Goal: Contribute content: Add original content to the website for others to see

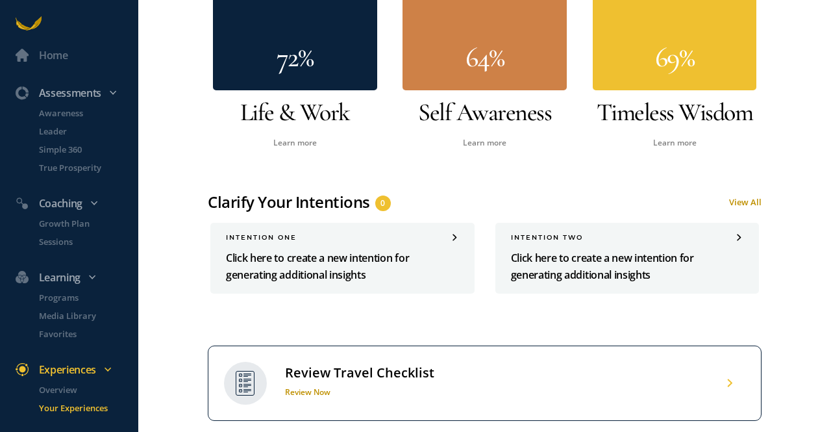
scroll to position [565, 0]
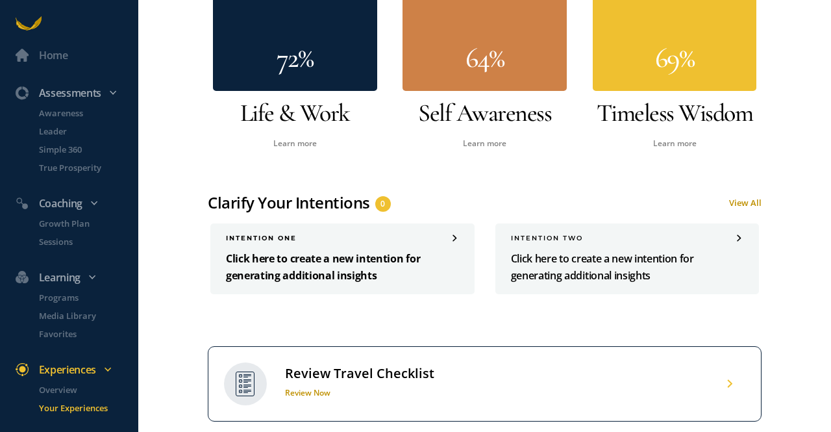
click at [321, 255] on p "Click here to create a new intention for generating additional insights" at bounding box center [342, 267] width 233 height 34
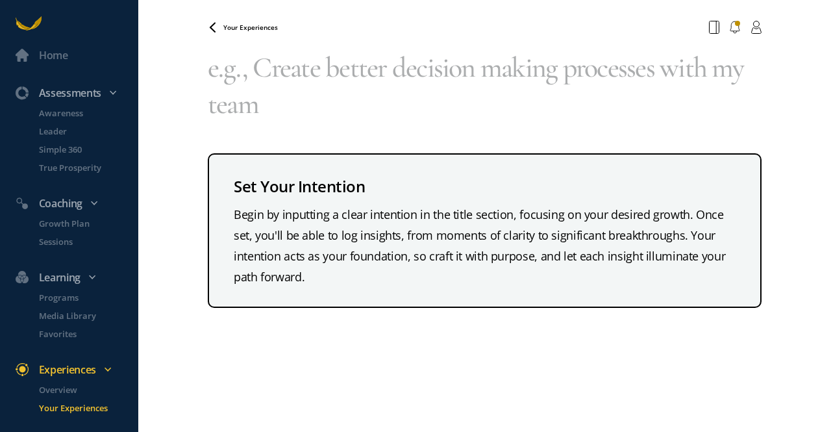
click at [323, 88] on textarea at bounding box center [485, 85] width 554 height 93
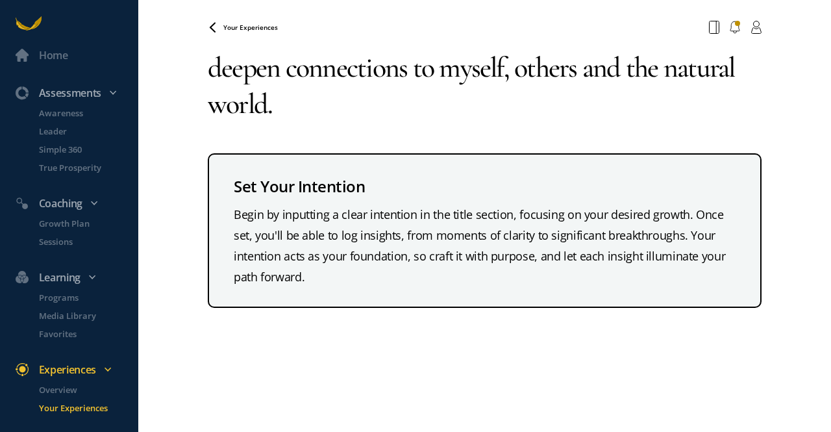
type textarea "deepen connections to myself, others and the natural world."
click at [234, 24] on span "Your Experiences" at bounding box center [250, 27] width 55 height 9
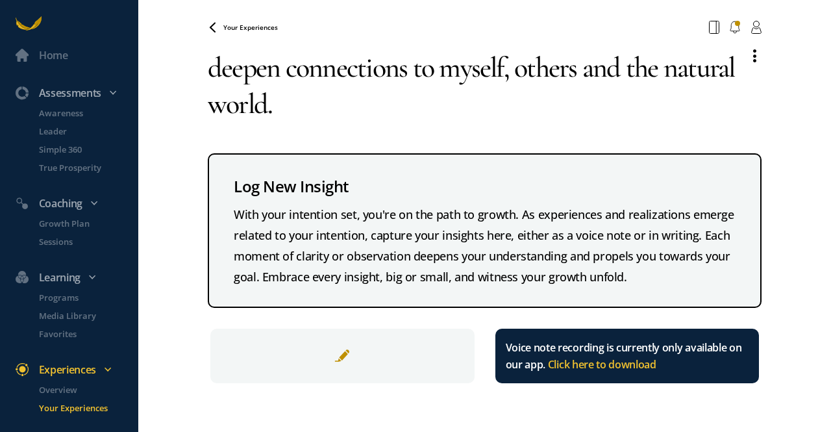
click at [337, 349] on span at bounding box center [342, 356] width 16 height 16
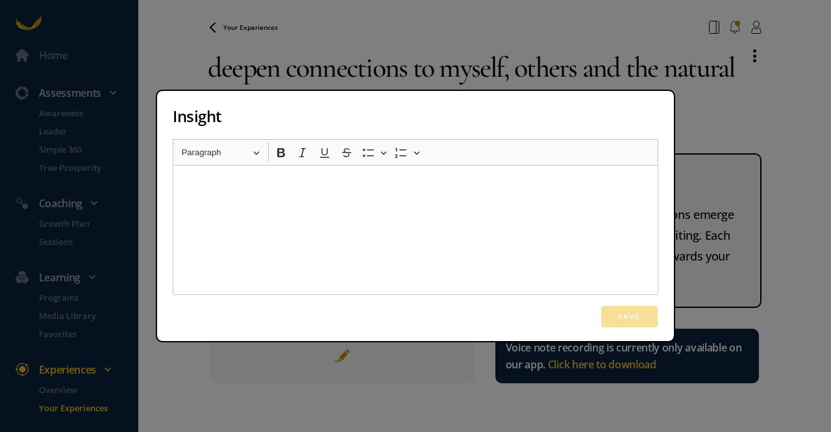
click at [713, 121] on div "Insight Rich Text Editor Heading Paragraph Paragraph Heading 1 Heading 2 Headin…" at bounding box center [415, 216] width 831 height 432
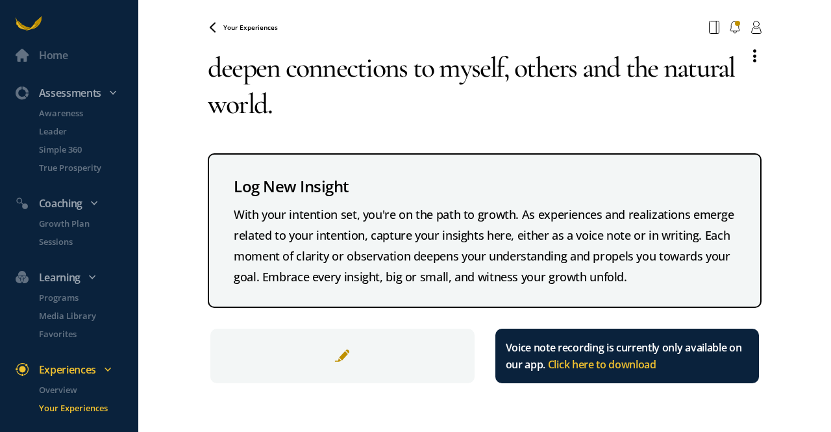
click at [232, 25] on span "Your Experiences" at bounding box center [250, 27] width 55 height 9
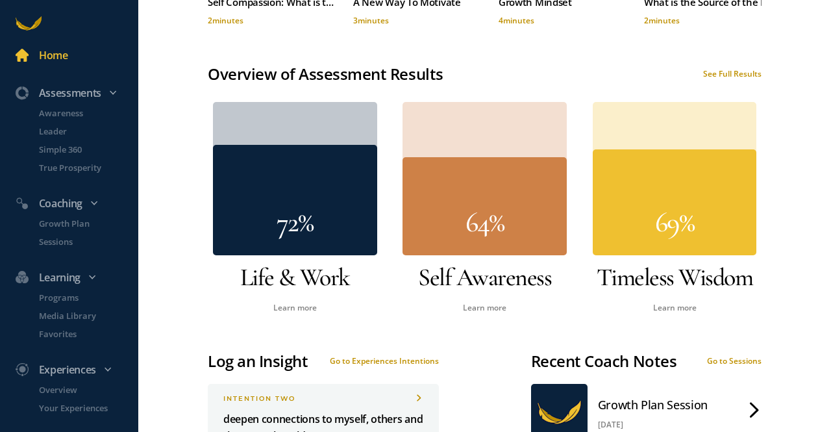
scroll to position [786, 0]
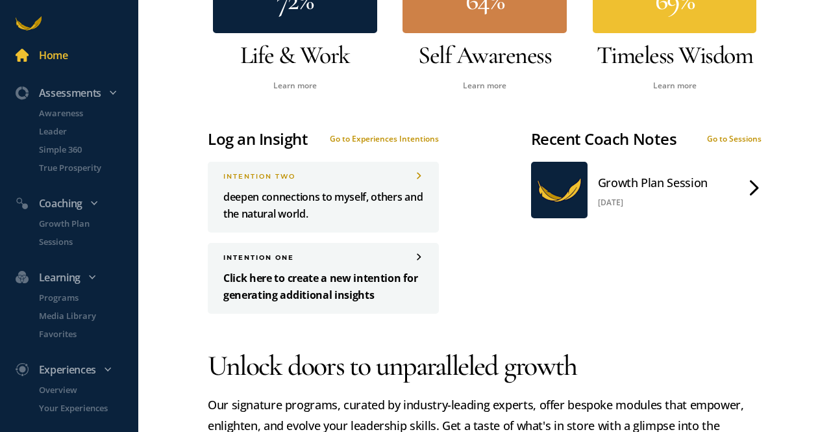
click at [337, 272] on p "Click here to create a new intention for generating additional insights" at bounding box center [323, 286] width 200 height 34
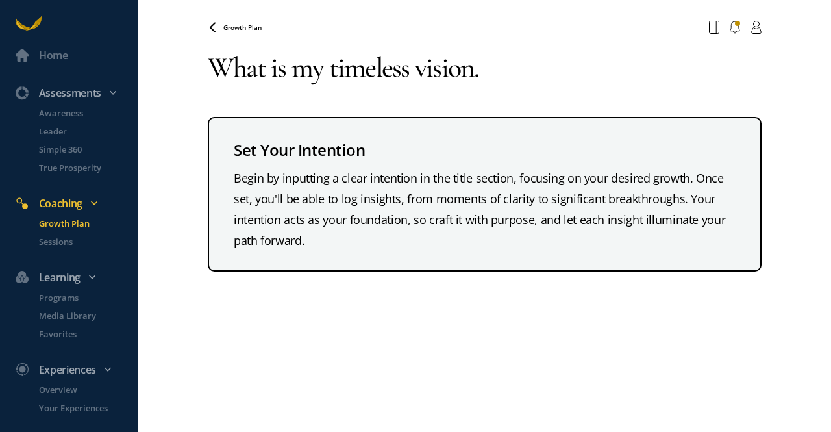
type textarea "What is my timeless vision."
click at [232, 25] on span "Growth Plan" at bounding box center [242, 27] width 38 height 9
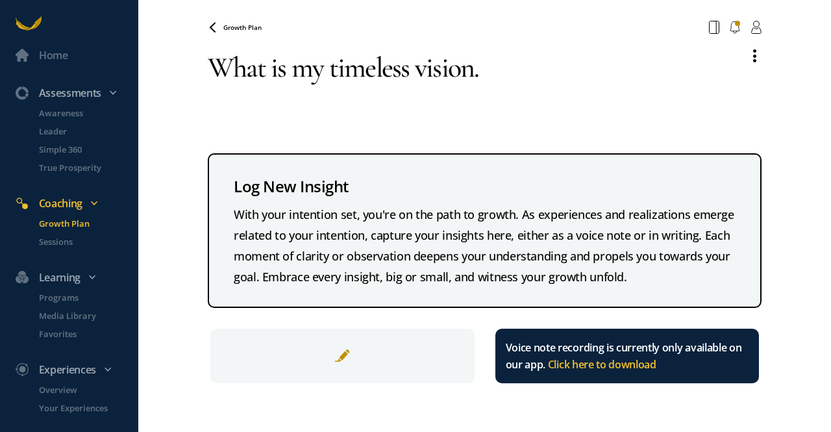
click at [234, 27] on span "Growth Plan" at bounding box center [242, 27] width 38 height 9
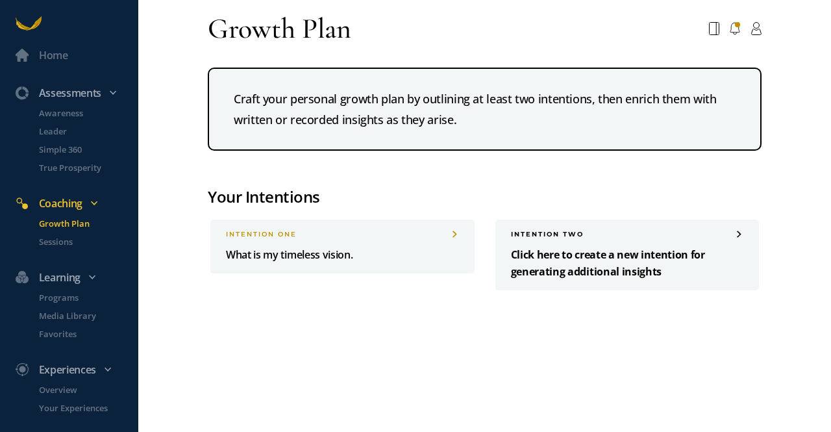
click at [574, 251] on p "Click here to create a new intention for generating additional insights" at bounding box center [627, 263] width 233 height 34
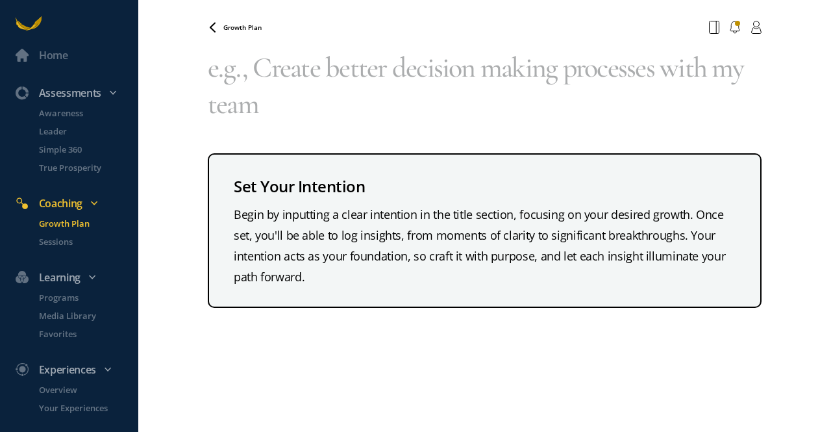
click at [227, 27] on span "Growth Plan" at bounding box center [242, 27] width 38 height 9
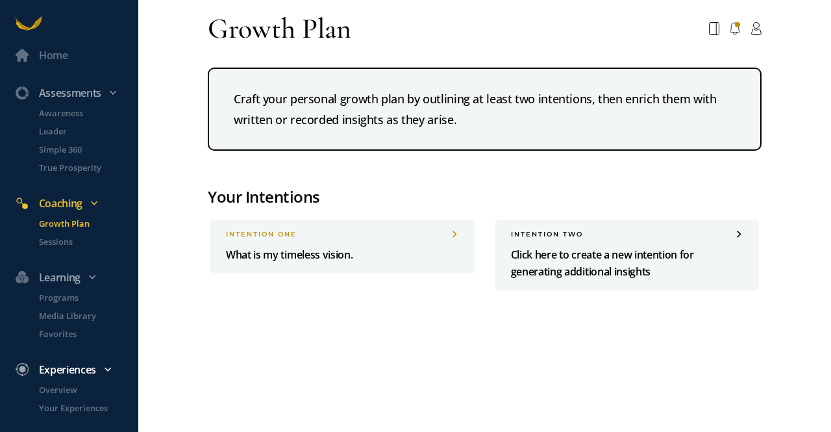
click at [71, 101] on div "Experiences" at bounding box center [76, 92] width 136 height 17
click at [80, 402] on p "Your Experiences" at bounding box center [87, 407] width 97 height 13
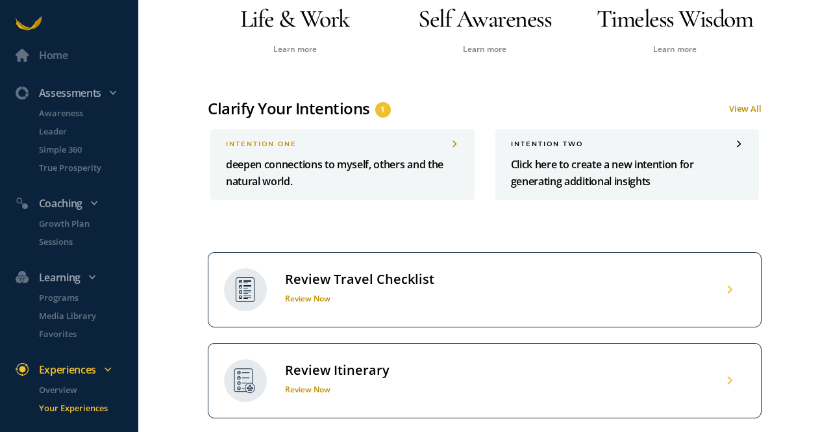
scroll to position [658, 0]
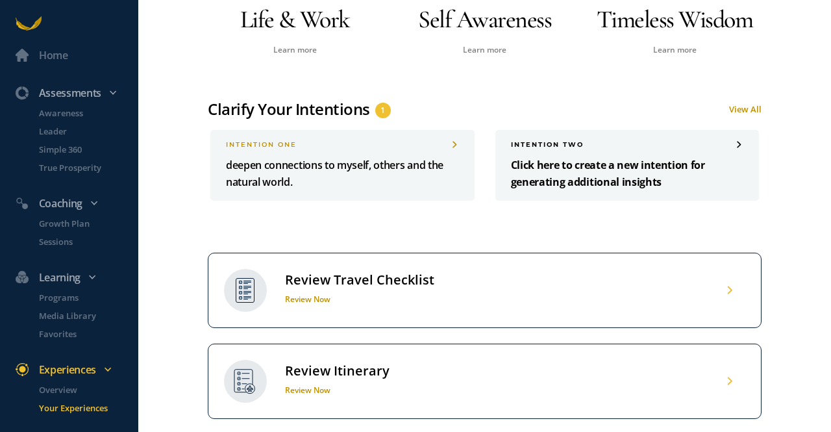
click at [556, 168] on p "Click here to create a new intention for generating additional insights" at bounding box center [627, 173] width 233 height 34
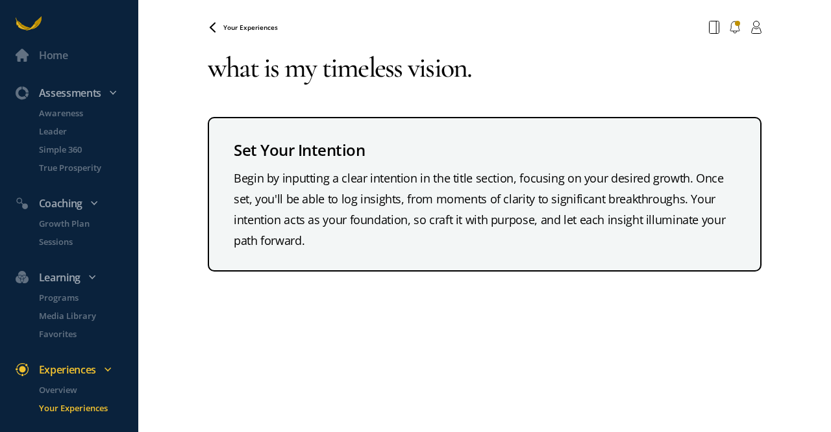
type textarea "what is my timeless vision."
click at [237, 28] on span "Your Experiences" at bounding box center [250, 27] width 55 height 9
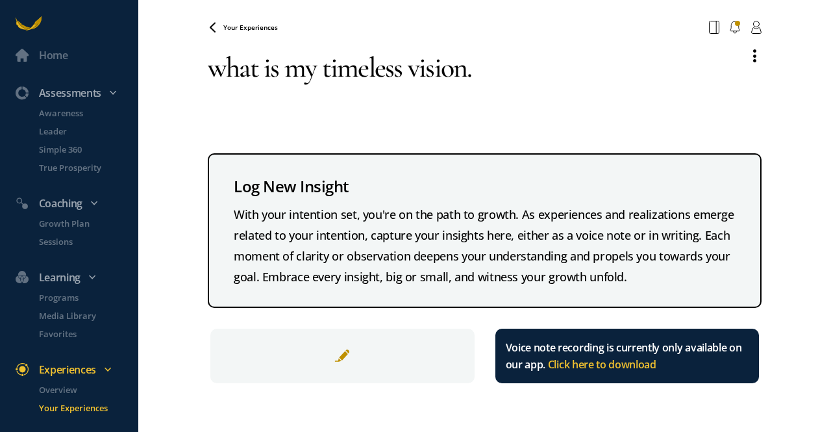
click at [101, 403] on p "Your Experiences" at bounding box center [87, 407] width 97 height 13
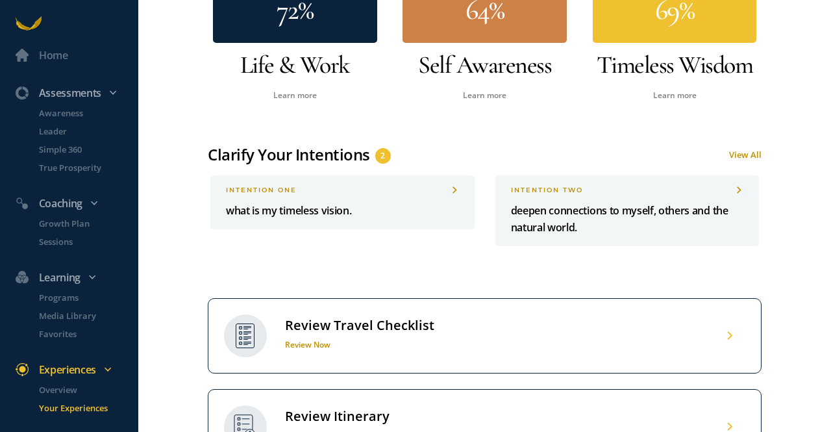
scroll to position [613, 0]
click at [730, 150] on link "View All" at bounding box center [745, 155] width 32 height 12
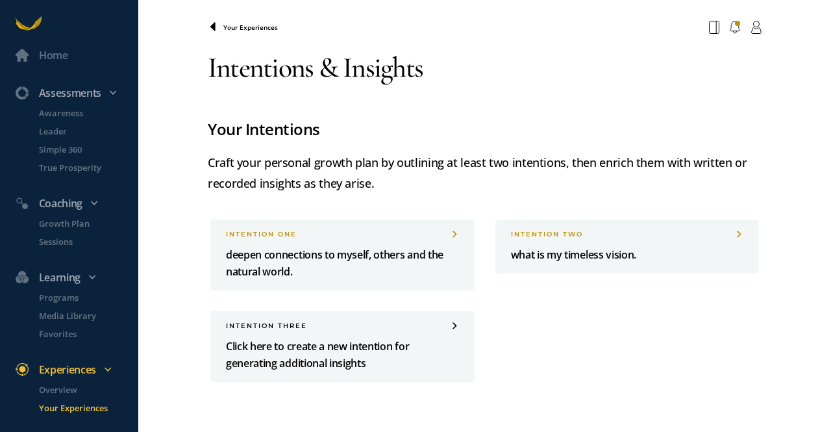
click at [222, 27] on span at bounding box center [216, 27] width 16 height 10
click at [209, 24] on icon at bounding box center [213, 27] width 10 height 10
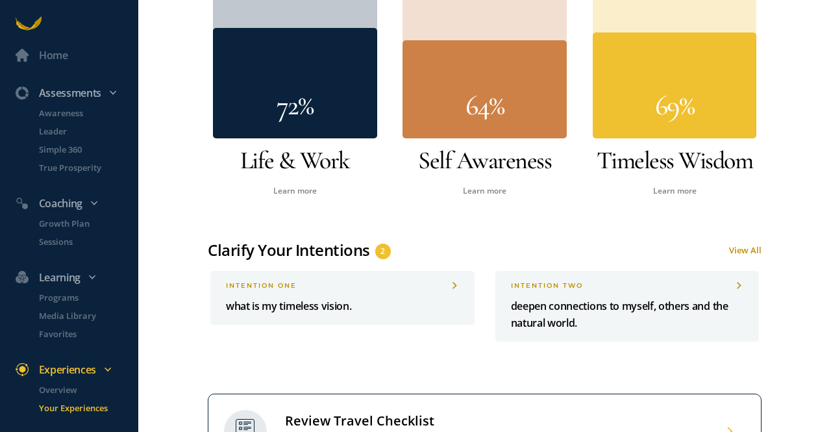
scroll to position [515, 0]
